Goal: Task Accomplishment & Management: Manage account settings

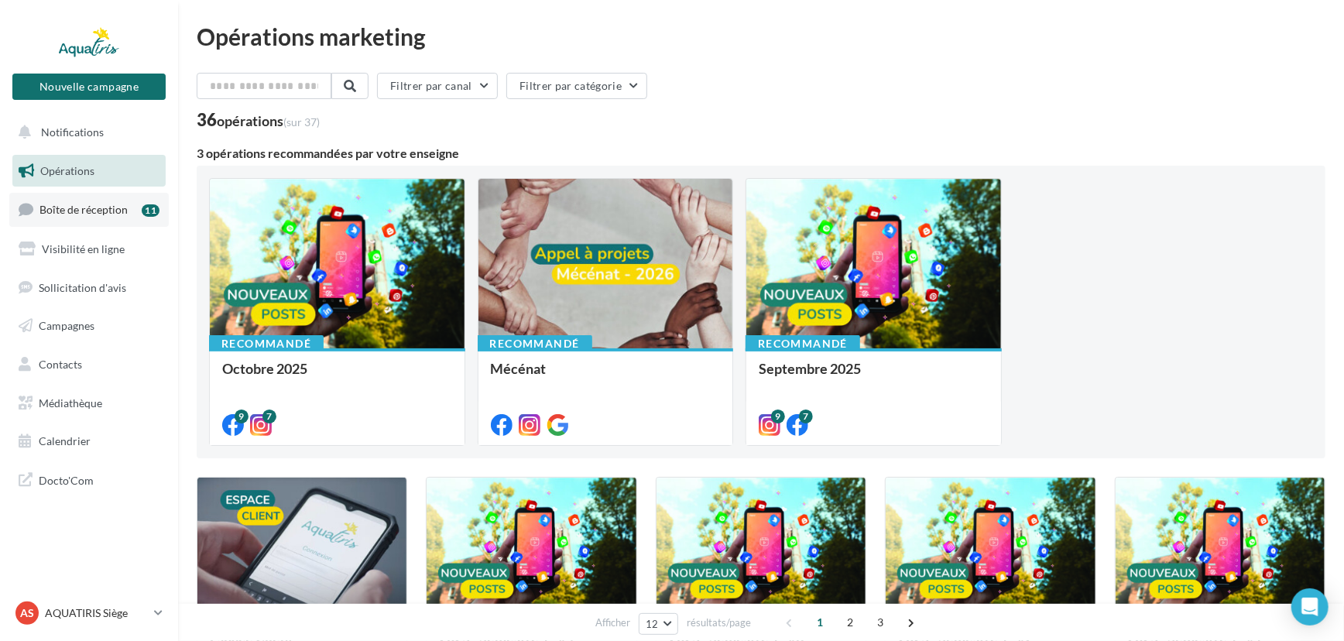
click at [107, 224] on link "Boîte de réception 11" at bounding box center [89, 209] width 160 height 33
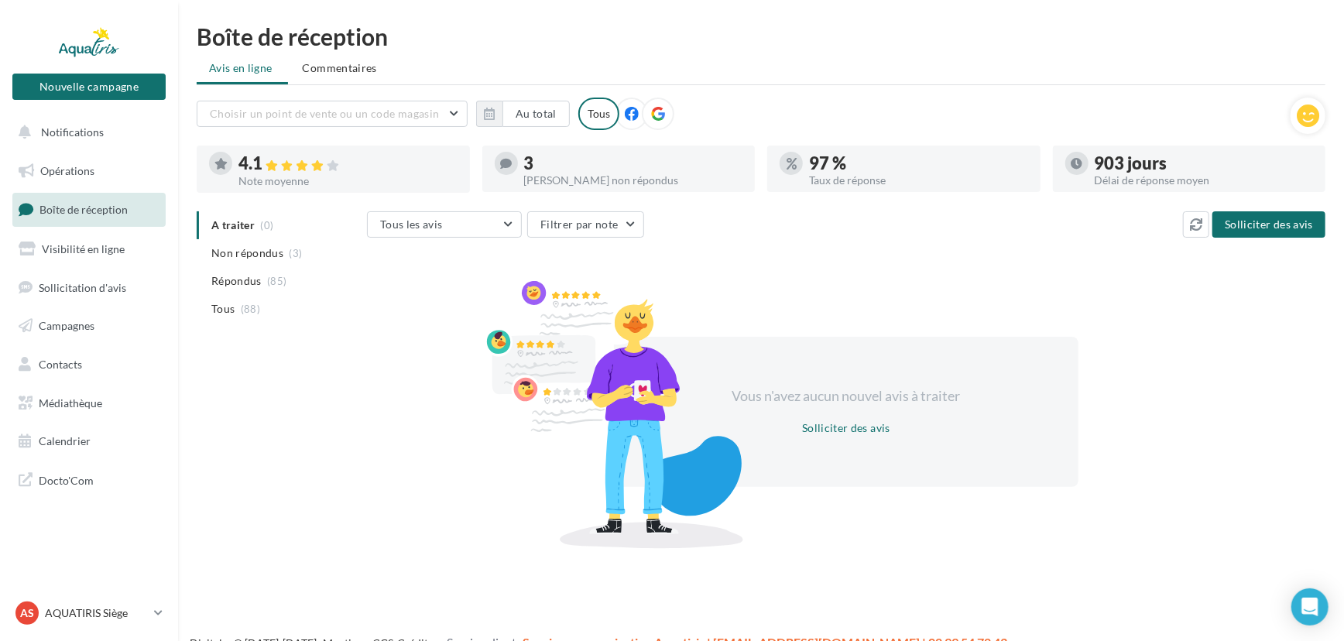
click at [666, 110] on div at bounding box center [658, 114] width 33 height 33
click at [134, 613] on p "AQUATIRIS Siège" at bounding box center [96, 613] width 103 height 15
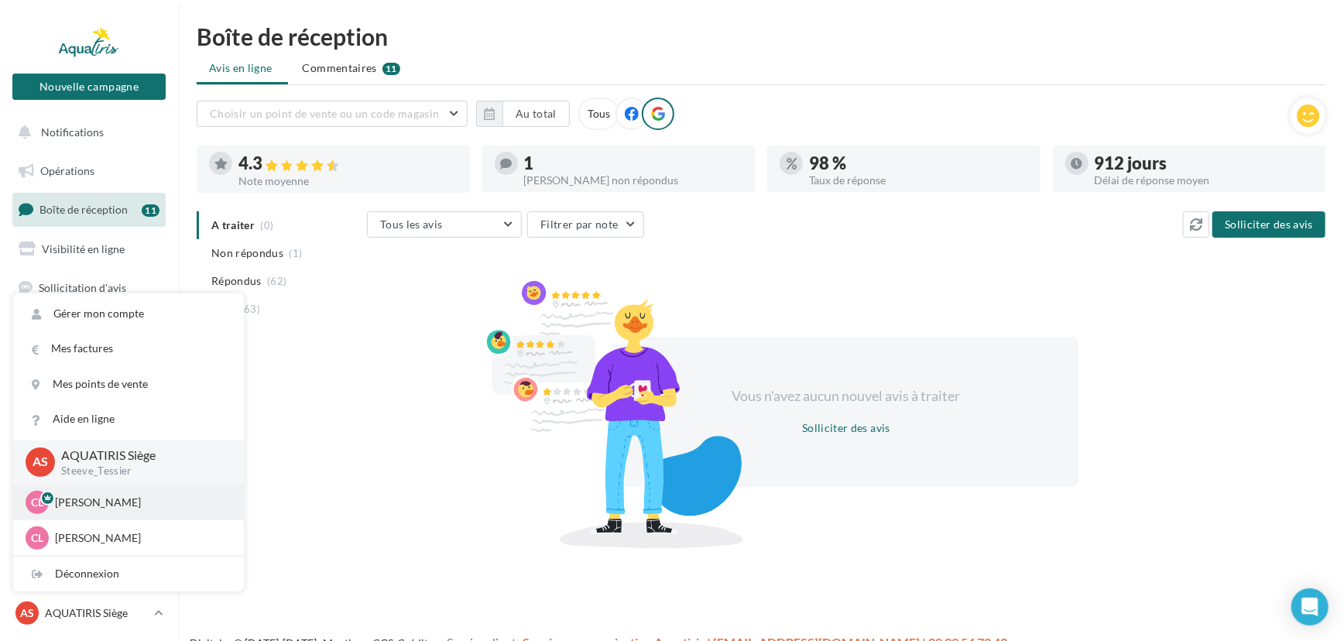
click at [127, 508] on p "[PERSON_NAME]" at bounding box center [140, 502] width 170 height 15
